Goal: Check status: Check status

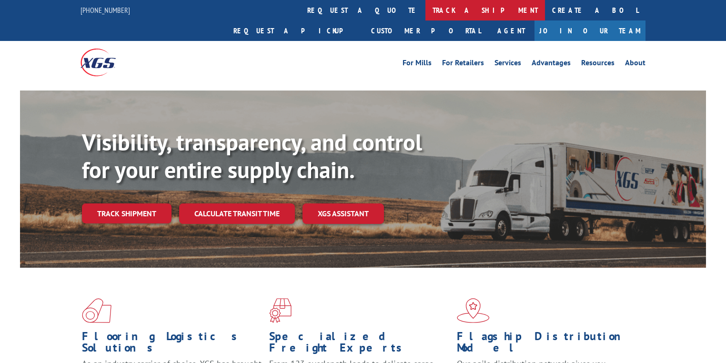
click at [426, 13] on link "track a shipment" at bounding box center [486, 10] width 120 height 20
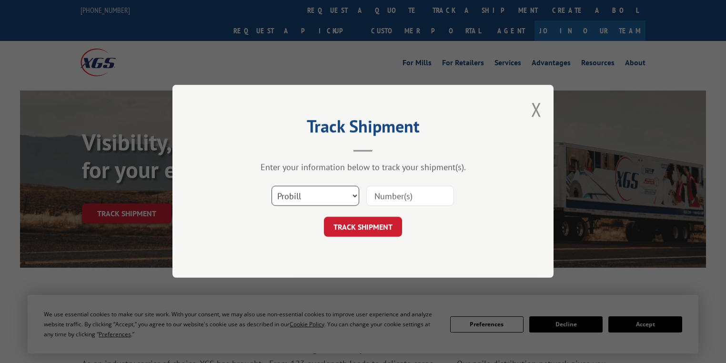
click at [320, 191] on select "Select category... Probill BOL PO" at bounding box center [316, 196] width 88 height 20
select select "bol"
click at [272, 186] on select "Select category... Probill BOL PO" at bounding box center [316, 196] width 88 height 20
click at [398, 195] on input at bounding box center [410, 196] width 88 height 20
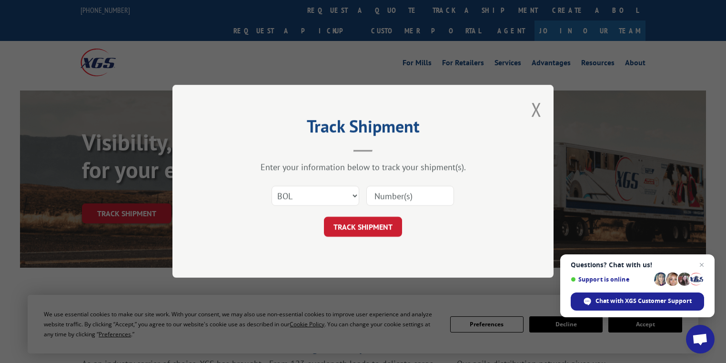
paste input "19468779"
type input "19468779"
click at [386, 232] on button "TRACK SHIPMENT" at bounding box center [363, 227] width 78 height 20
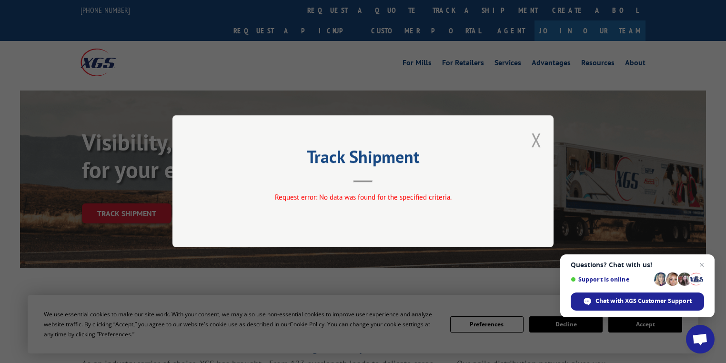
click at [534, 143] on button "Close modal" at bounding box center [536, 139] width 10 height 25
